Goal: Task Accomplishment & Management: Manage account settings

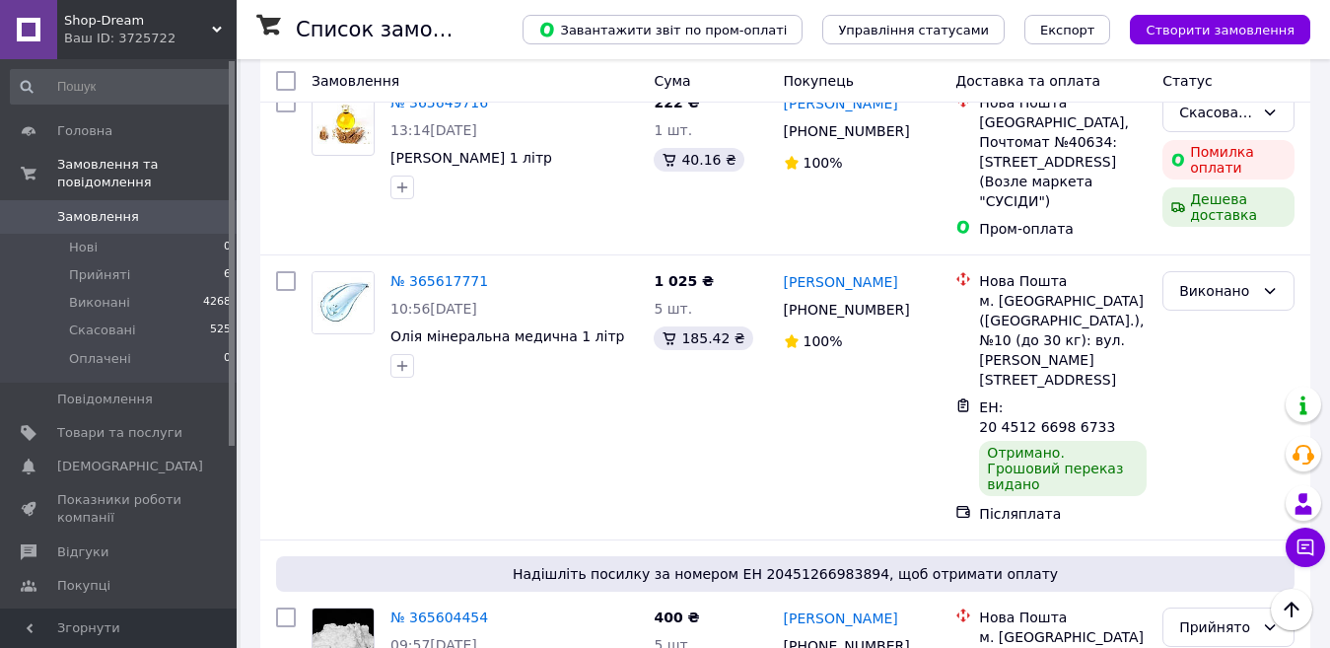
scroll to position [1478, 0]
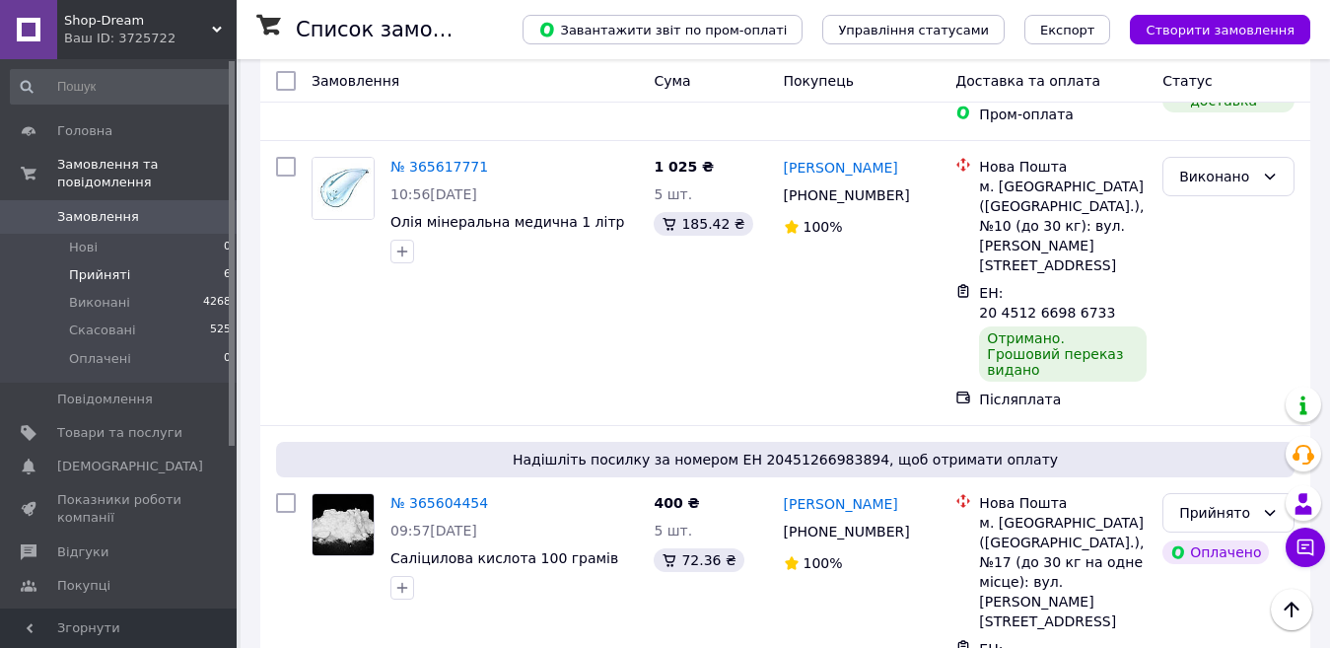
click at [85, 266] on span "Прийняті" at bounding box center [99, 275] width 61 height 18
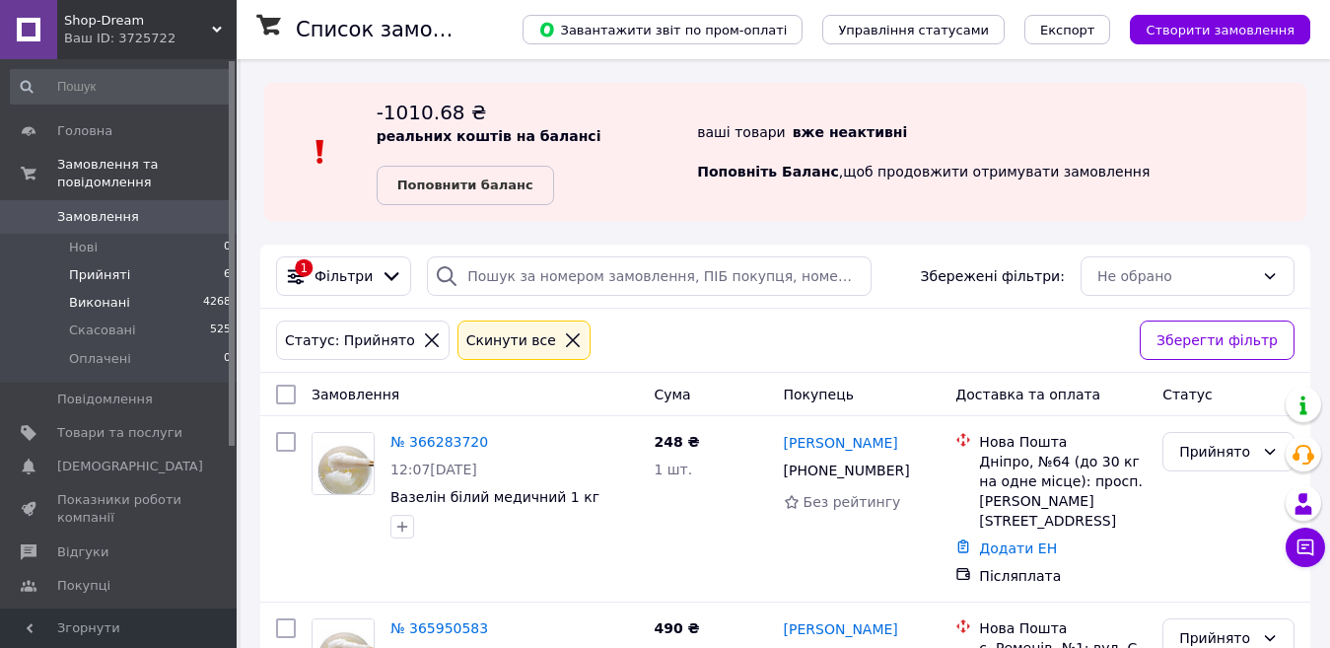
click at [105, 294] on span "Виконані" at bounding box center [99, 303] width 61 height 18
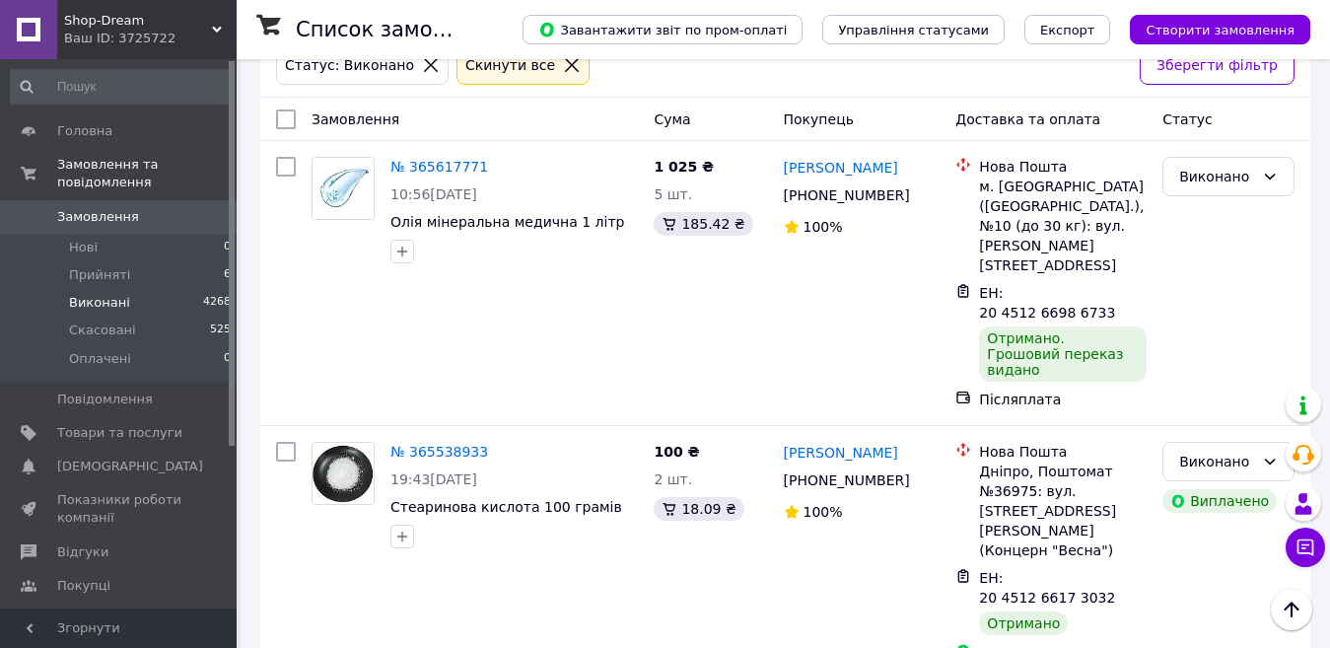
scroll to position [78, 0]
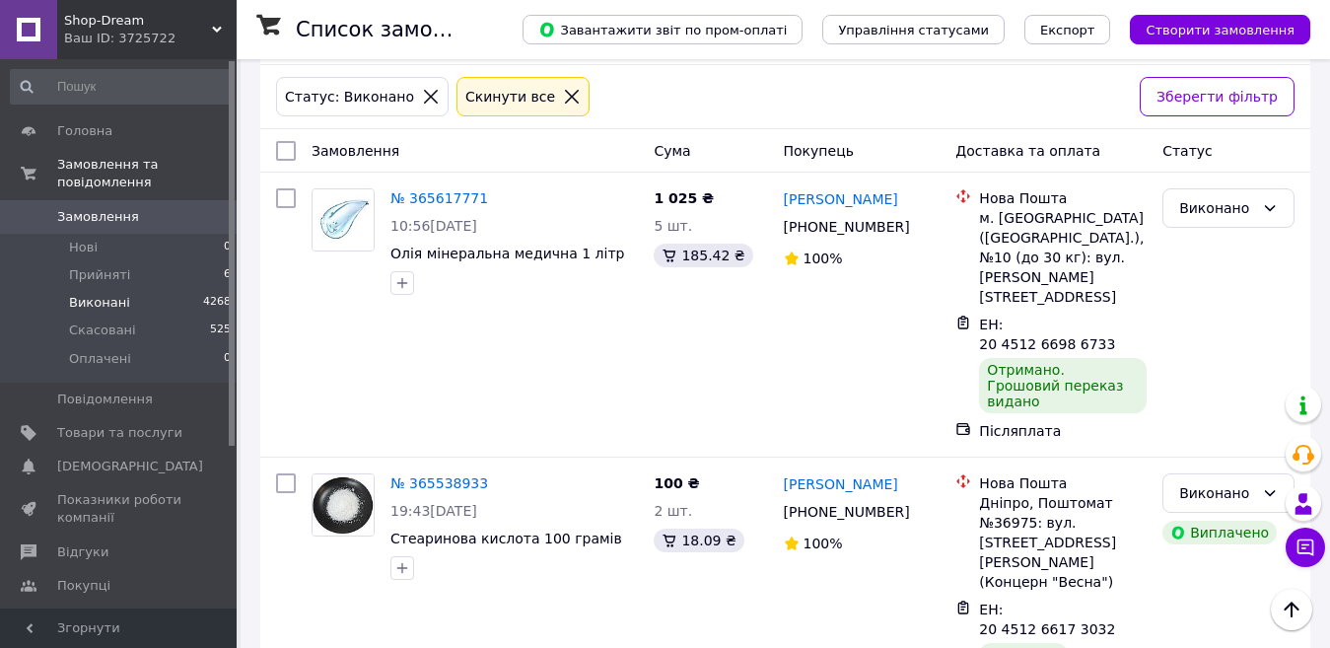
scroll to position [78, 0]
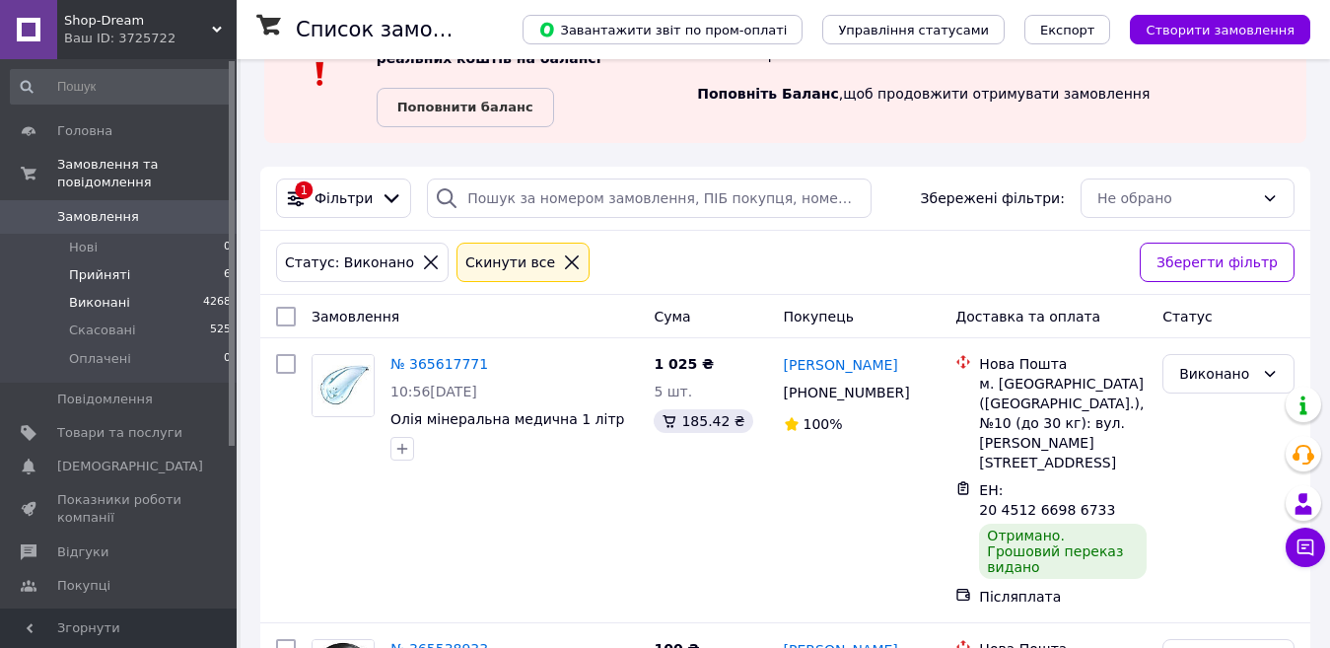
click at [87, 261] on li "Прийняті 6" at bounding box center [121, 275] width 242 height 28
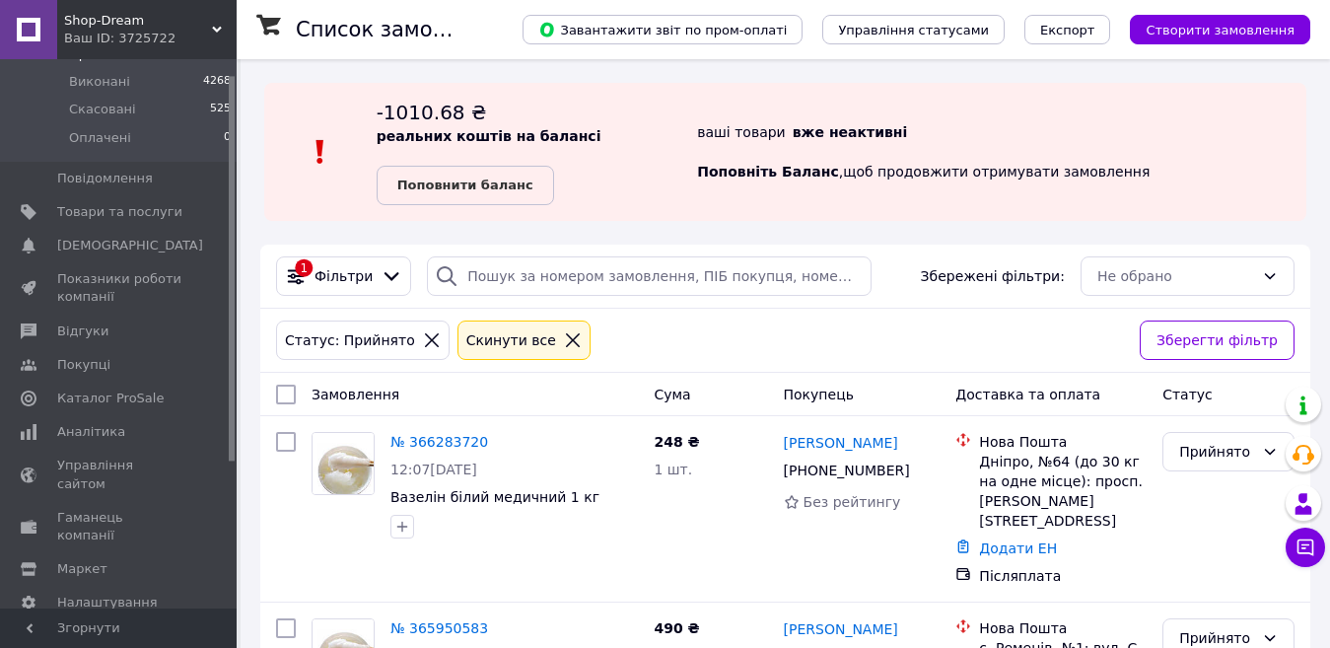
scroll to position [230, 0]
